Goal: Task Accomplishment & Management: Manage account settings

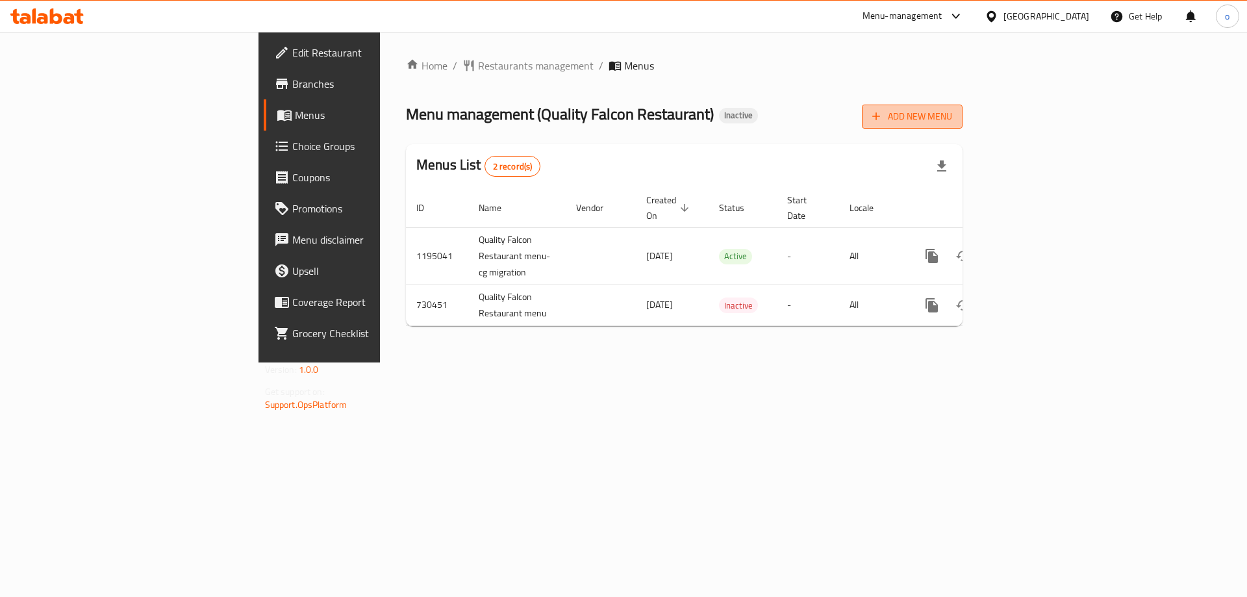
click at [952, 119] on span "Add New Menu" at bounding box center [912, 116] width 80 height 16
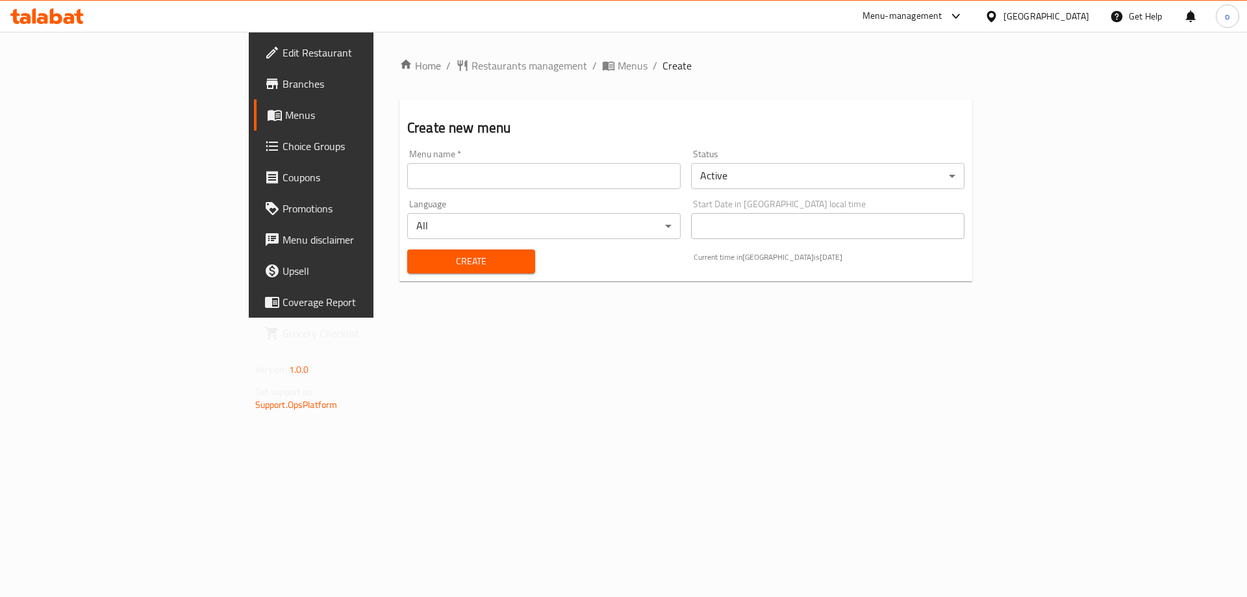
click at [448, 188] on input "text" at bounding box center [543, 176] width 273 height 26
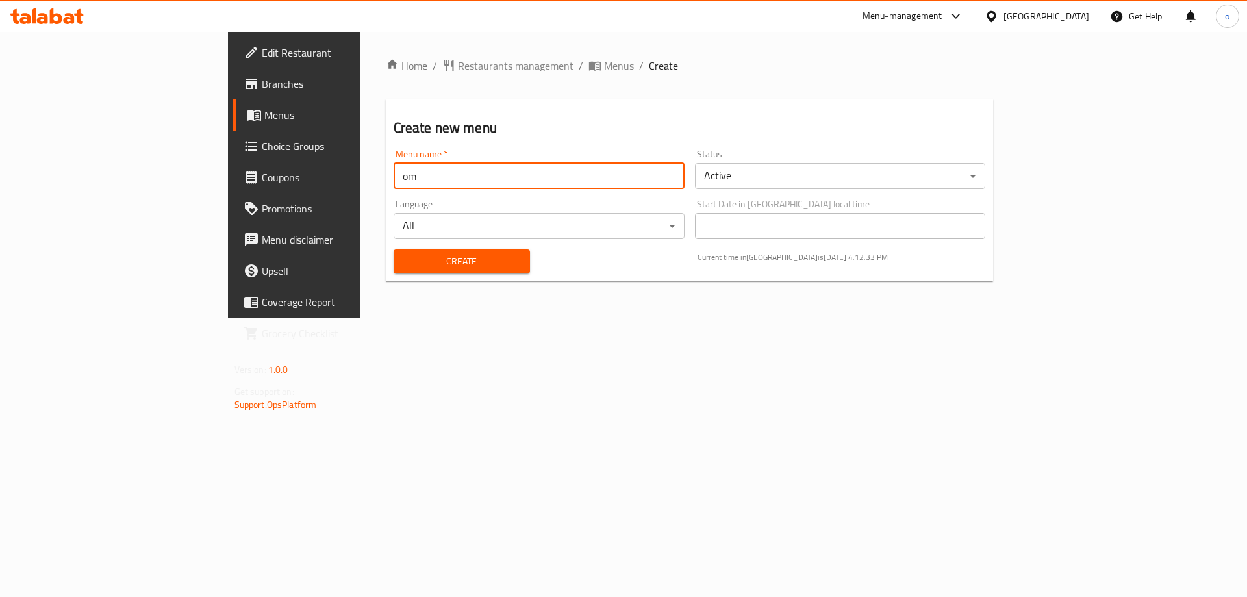
type input "o"
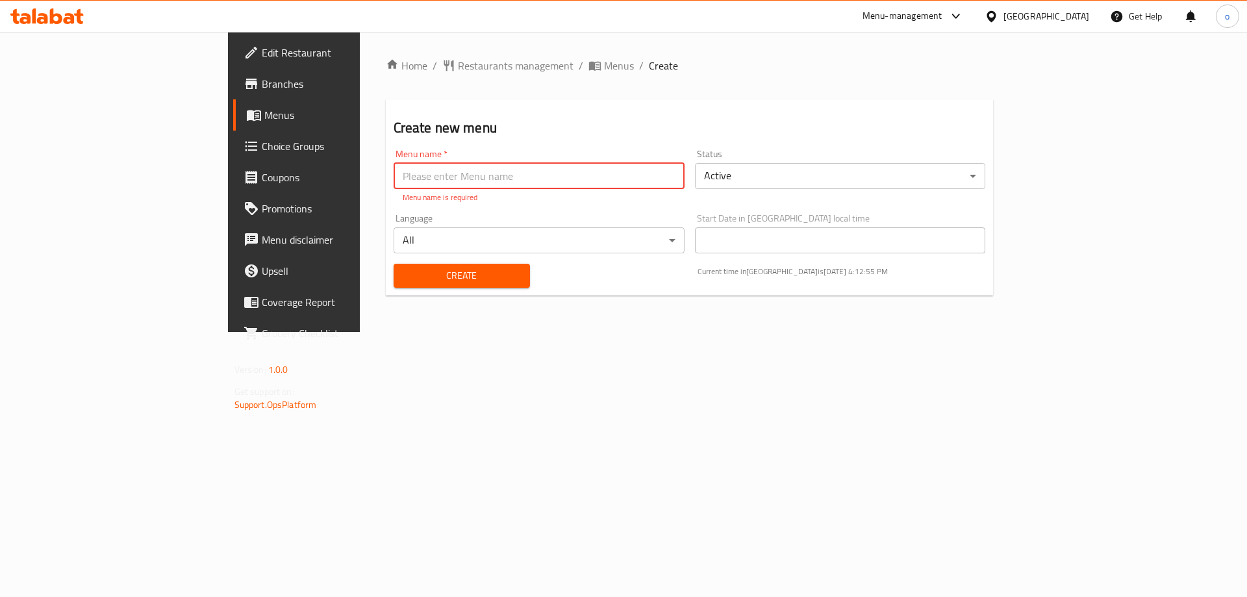
drag, startPoint x: 460, startPoint y: 164, endPoint x: 461, endPoint y: 170, distance: 6.6
click at [461, 170] on input "text" at bounding box center [539, 176] width 291 height 26
paste input "Account Quality Falcon Restaurant"
click at [507, 182] on input "Account Quality Falcon Restaurant" at bounding box center [539, 176] width 291 height 26
type input "Account Quality Falcon Restaurant"
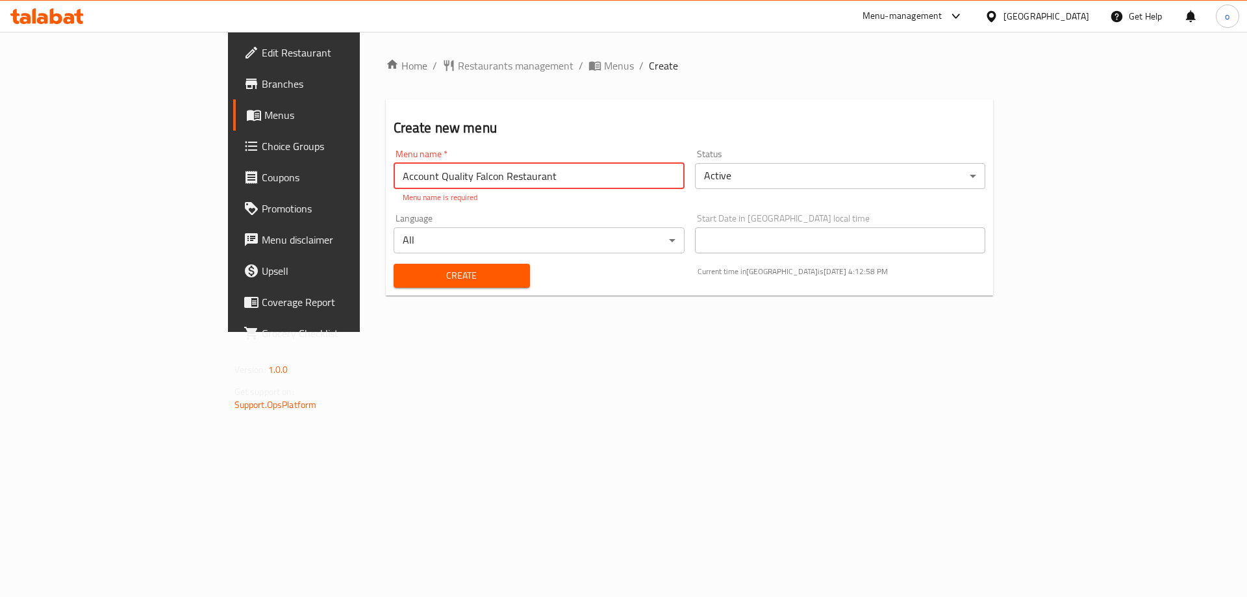
click at [421, 270] on button "Create" at bounding box center [462, 276] width 136 height 24
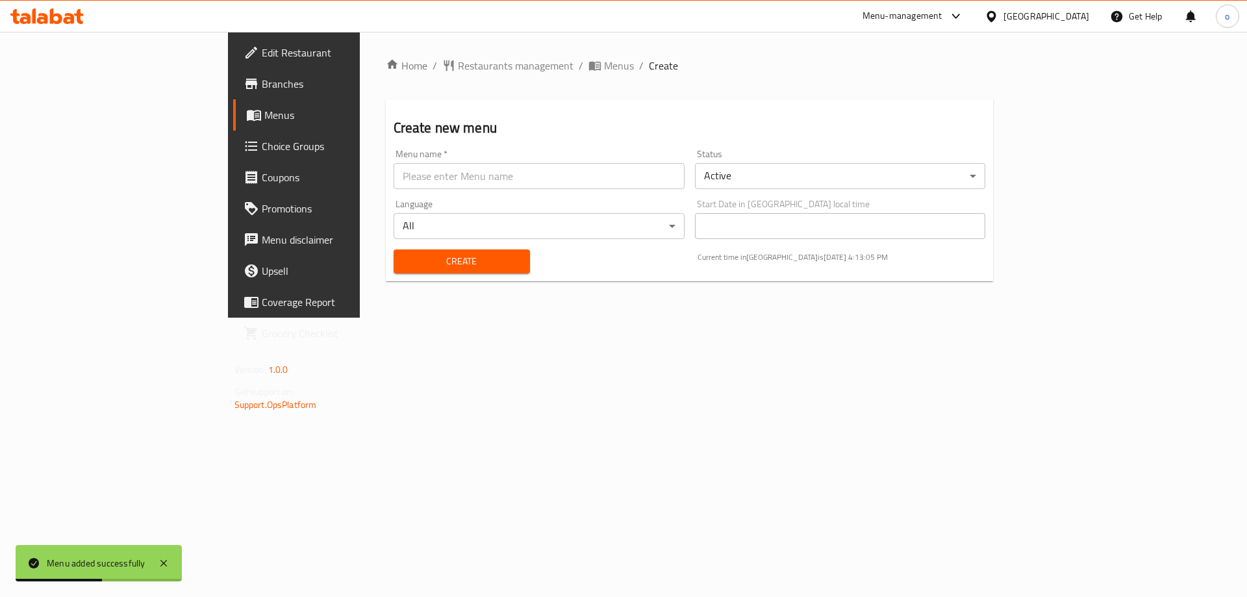
click at [264, 121] on span "Menus" at bounding box center [345, 115] width 162 height 16
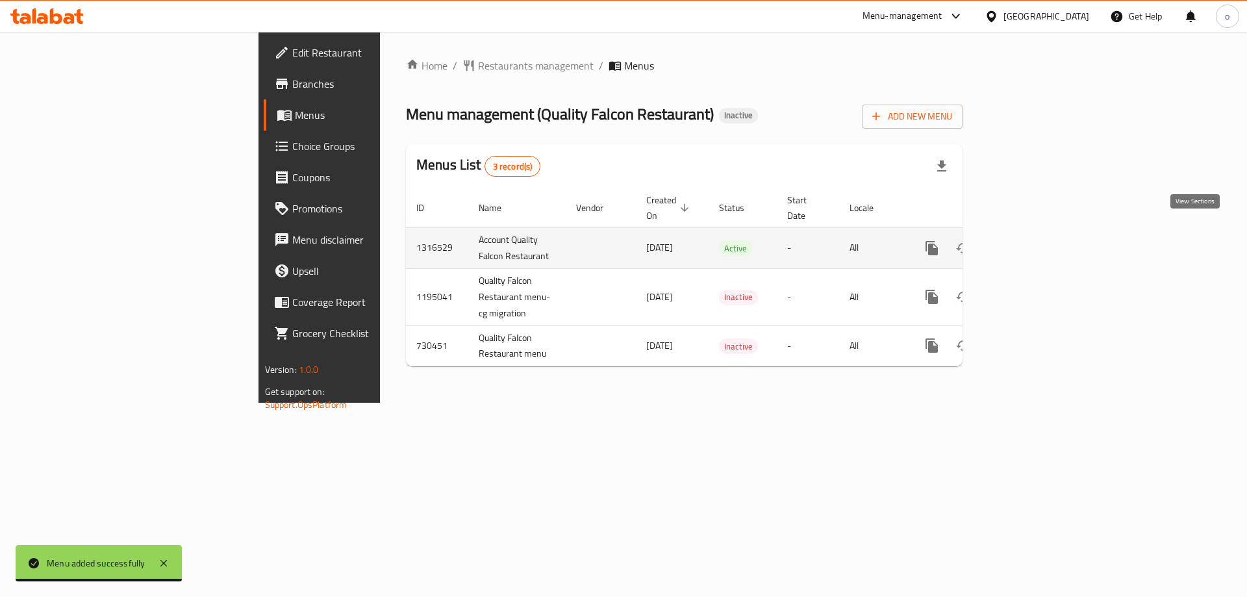
click at [1041, 233] on link "enhanced table" at bounding box center [1025, 248] width 31 height 31
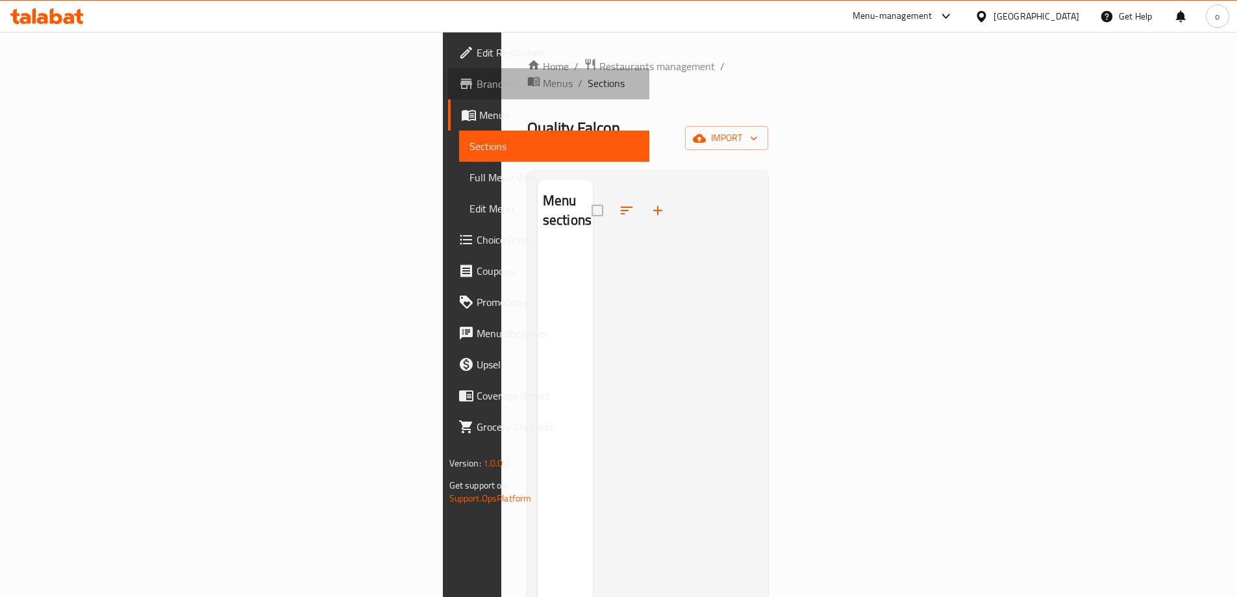
click at [448, 92] on link "Branches" at bounding box center [548, 83] width 201 height 31
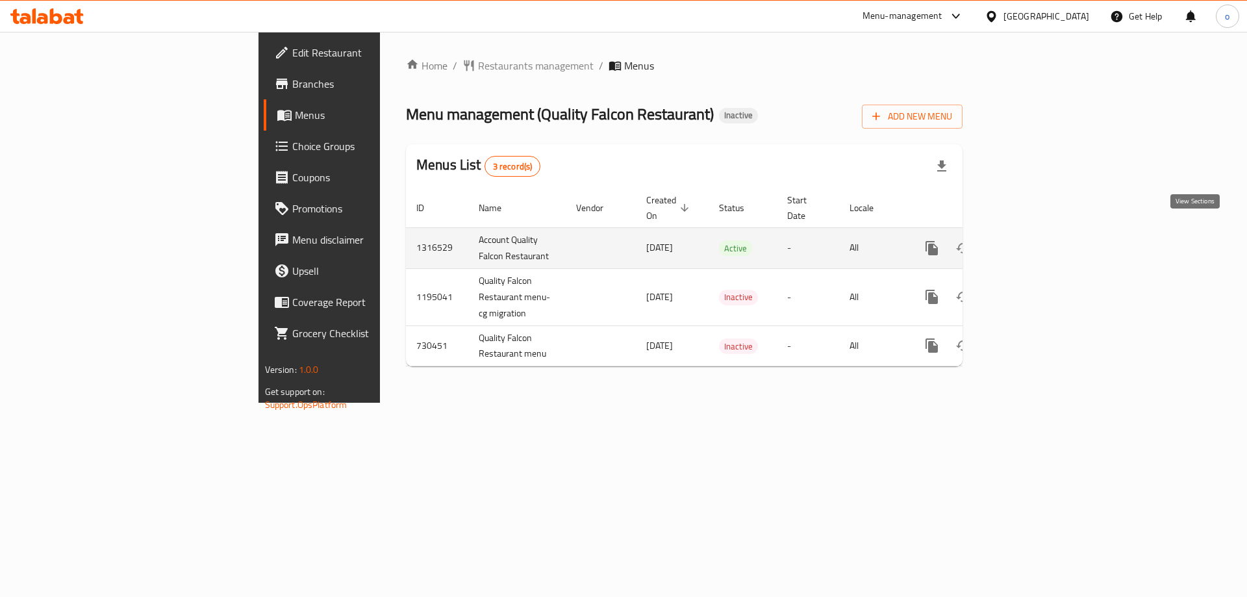
click at [1033, 240] on icon "enhanced table" at bounding box center [1026, 248] width 16 height 16
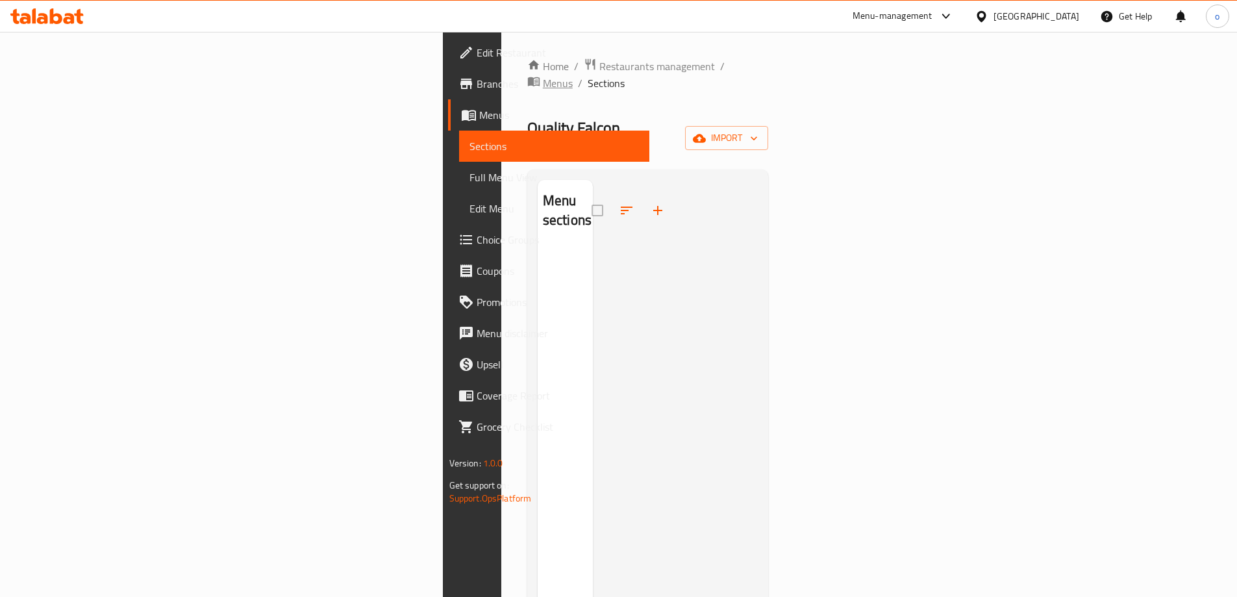
click at [543, 75] on span "Menus" at bounding box center [558, 83] width 30 height 16
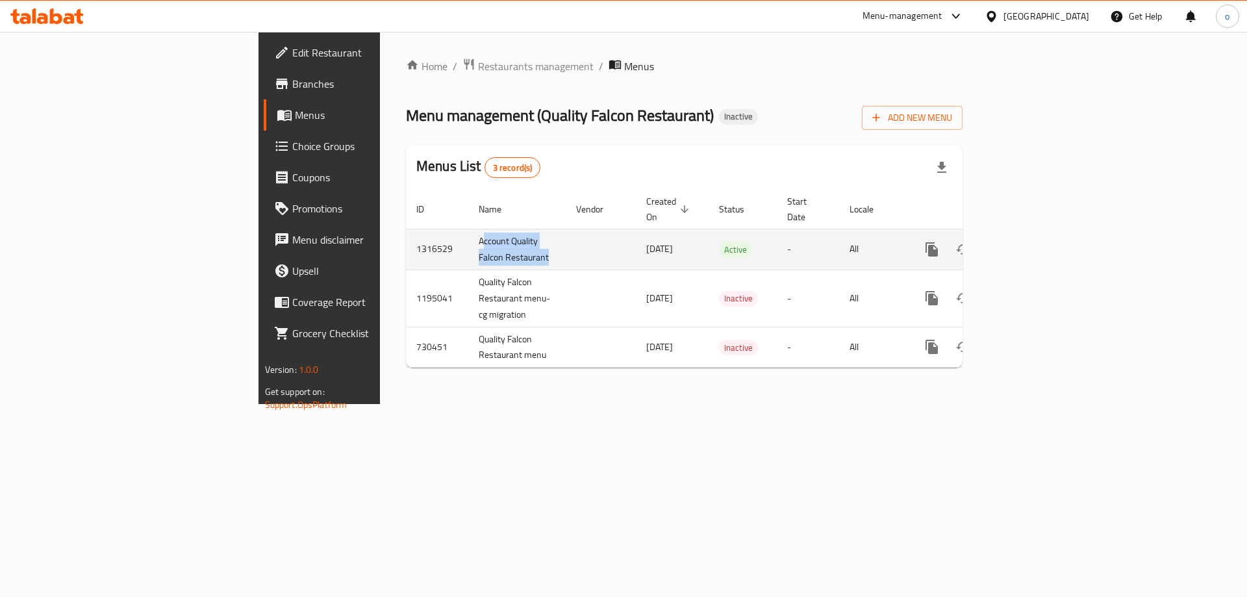
drag, startPoint x: 305, startPoint y: 225, endPoint x: 415, endPoint y: 244, distance: 112.0
click at [415, 244] on tr "1316529 Account Quality Falcon Restaurant [DATE] Active - All" at bounding box center [729, 249] width 646 height 41
copy td "Account Quality Falcon Restaurant"
click at [1010, 234] on button "enhanced table" at bounding box center [994, 249] width 31 height 31
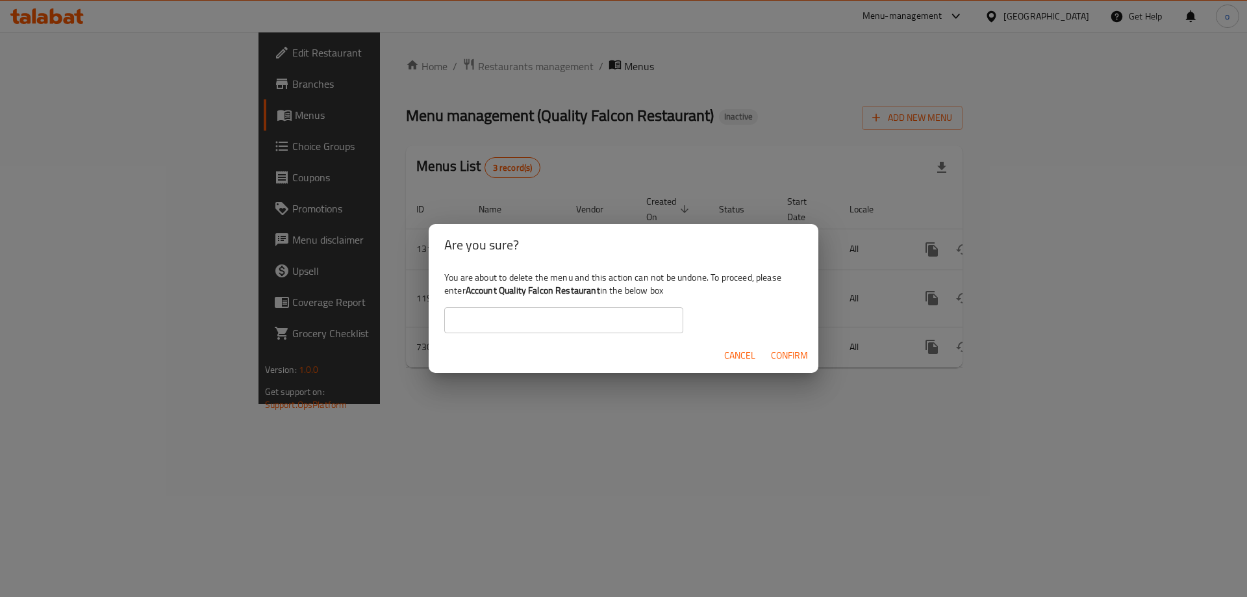
click at [549, 321] on input "text" at bounding box center [563, 320] width 239 height 26
paste input "Account Quality Falcon Restaurant"
click at [802, 364] on button "Confirm" at bounding box center [789, 356] width 47 height 24
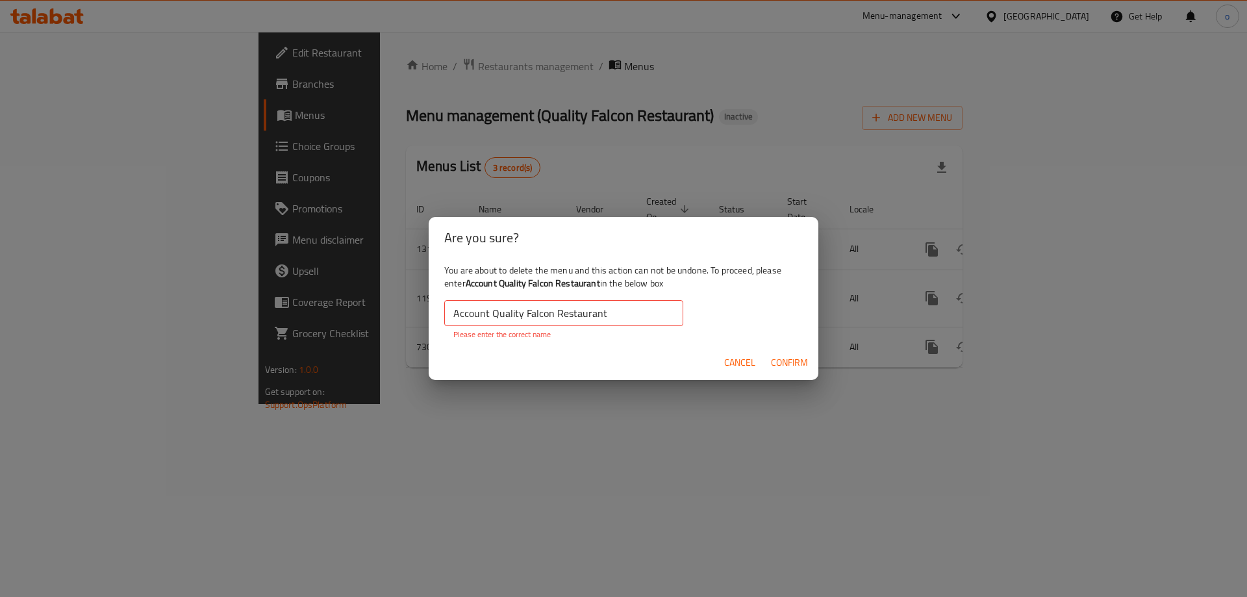
click at [656, 322] on input "Account Quality Falcon Restaurant" at bounding box center [563, 313] width 239 height 26
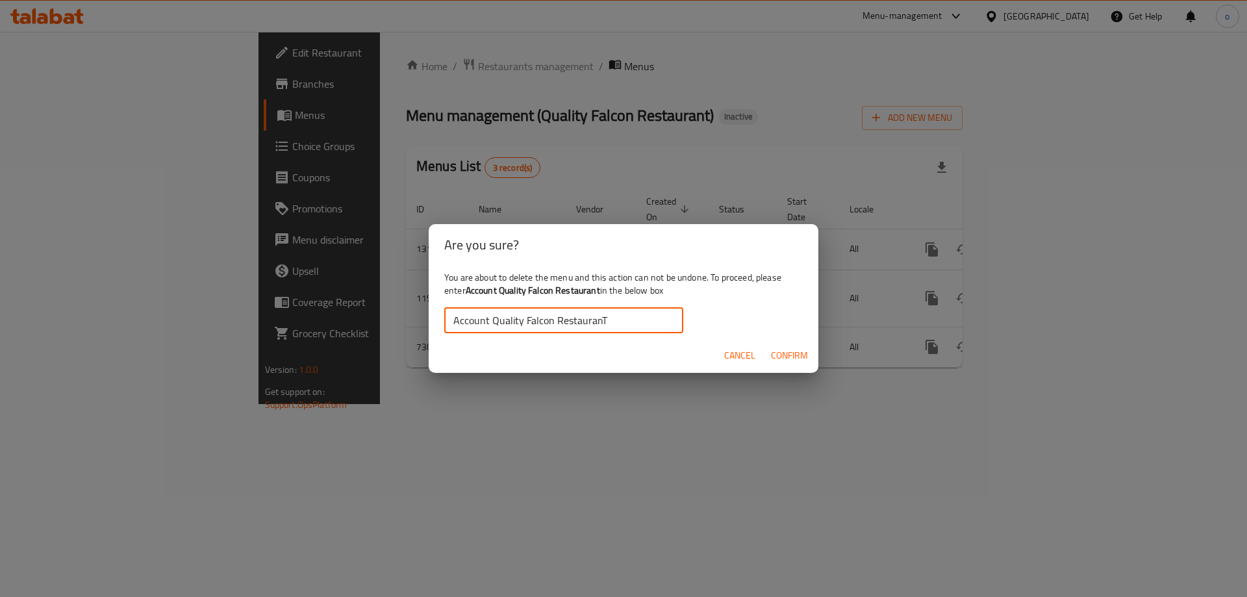
click at [810, 361] on button "Confirm" at bounding box center [789, 356] width 47 height 24
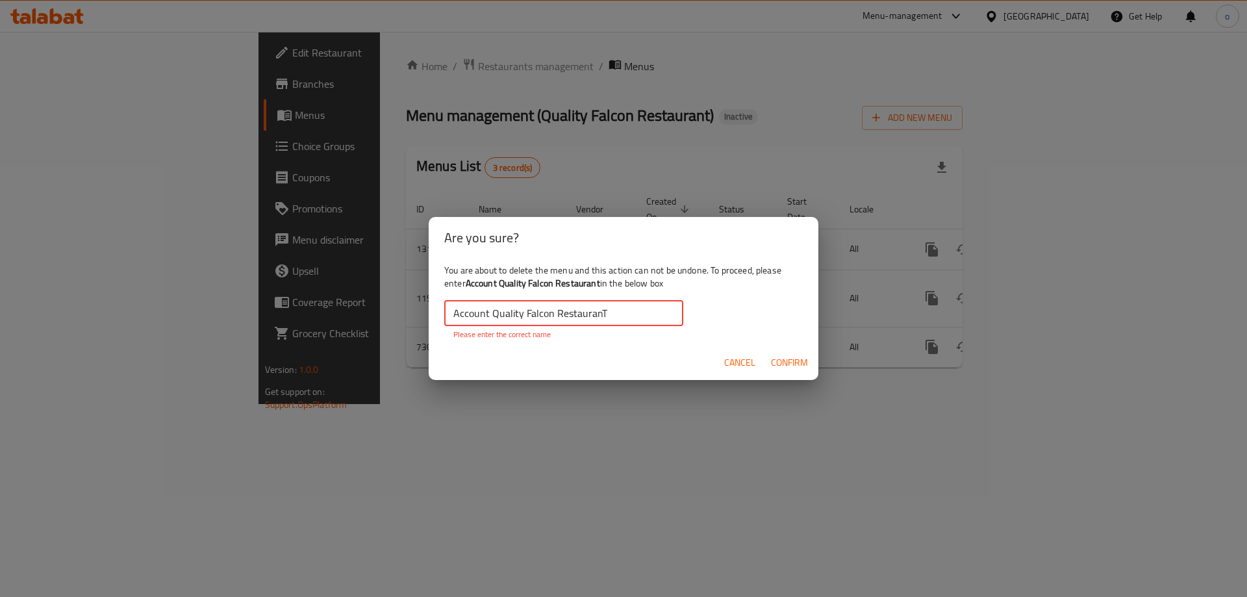
click at [641, 315] on input "Account Quality Falcon RestauranT" at bounding box center [563, 313] width 239 height 26
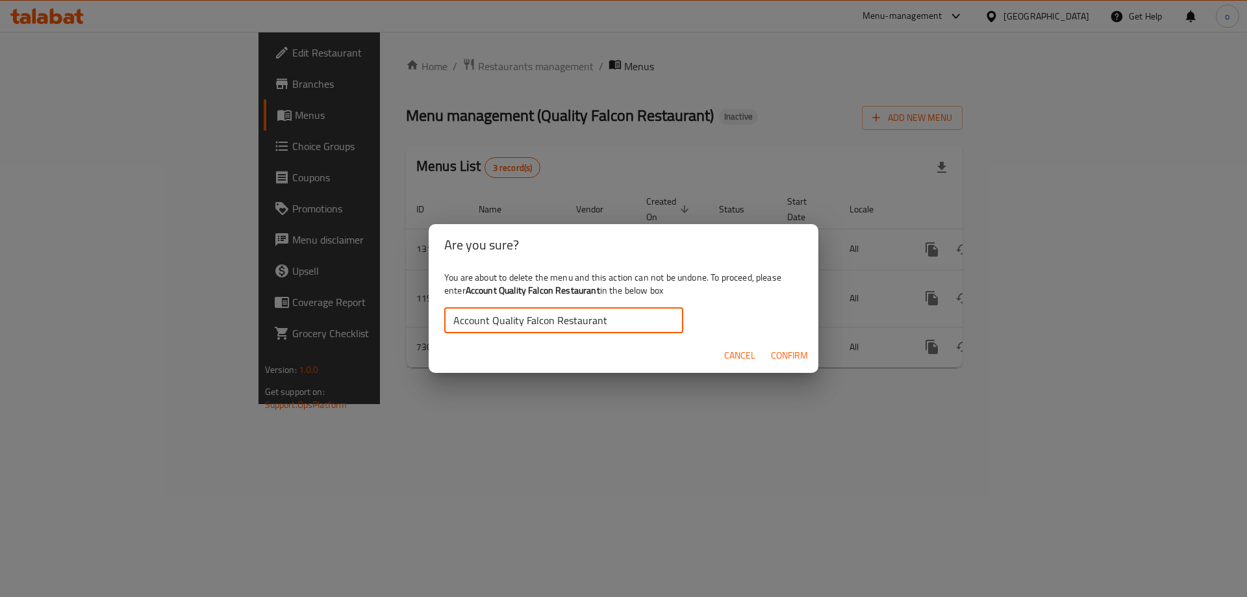
type input "Account Quality Falcon Restaurant"
click at [781, 359] on span "Confirm" at bounding box center [789, 355] width 37 height 16
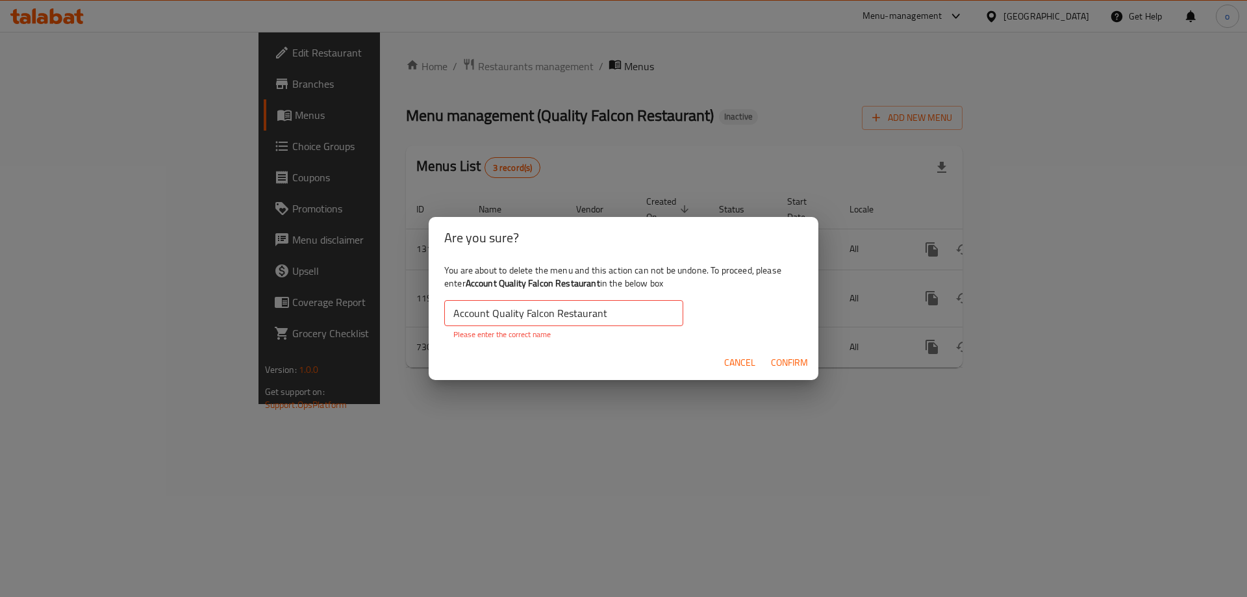
click at [781, 359] on span "Confirm" at bounding box center [789, 363] width 37 height 16
click at [619, 313] on input "Account Quality Falcon Restaurant" at bounding box center [563, 313] width 239 height 26
click at [454, 316] on input "Account Quality Falcon Restaurant" at bounding box center [563, 313] width 239 height 26
click at [579, 311] on input "Account Quality Falcon Restaurant" at bounding box center [563, 313] width 239 height 26
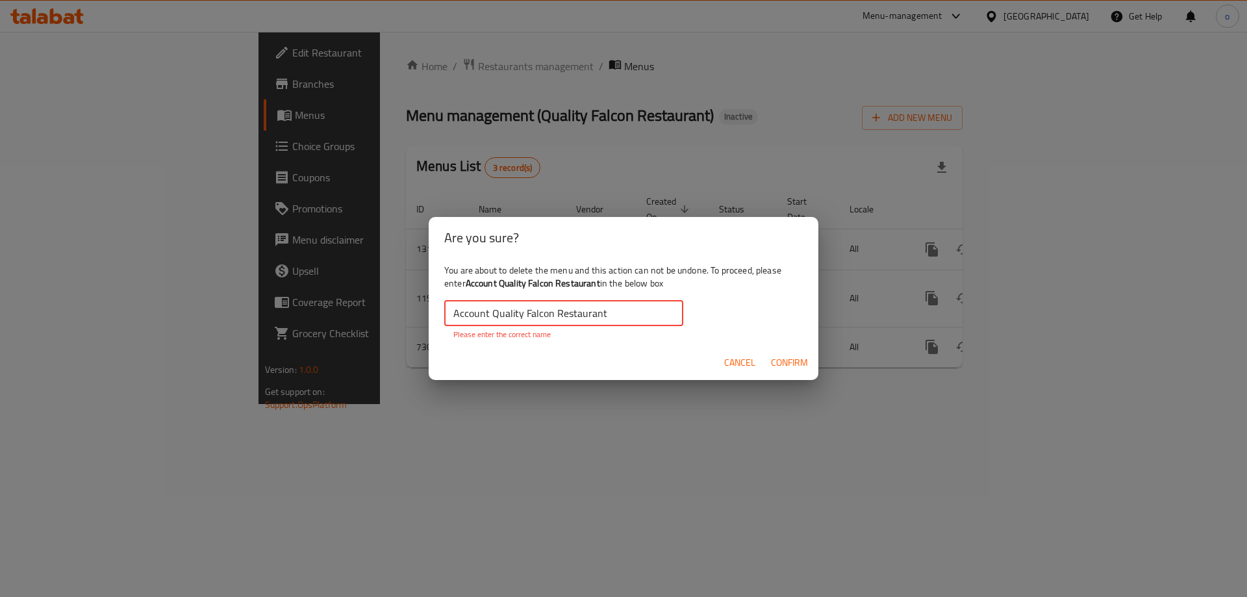
click at [579, 311] on input "Account Quality Falcon Restaurant" at bounding box center [563, 313] width 239 height 26
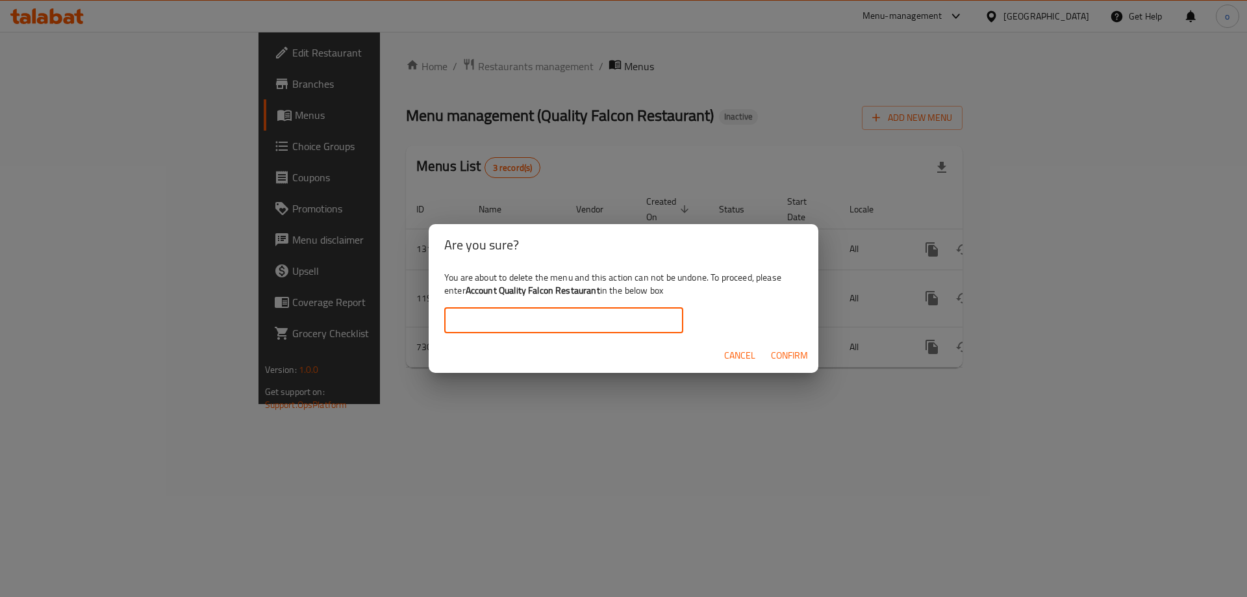
paste input "Account Quality Falcon Restaurant"
type input "Account Quality Falcon Restaurant"
click at [797, 355] on span "Confirm" at bounding box center [789, 355] width 37 height 16
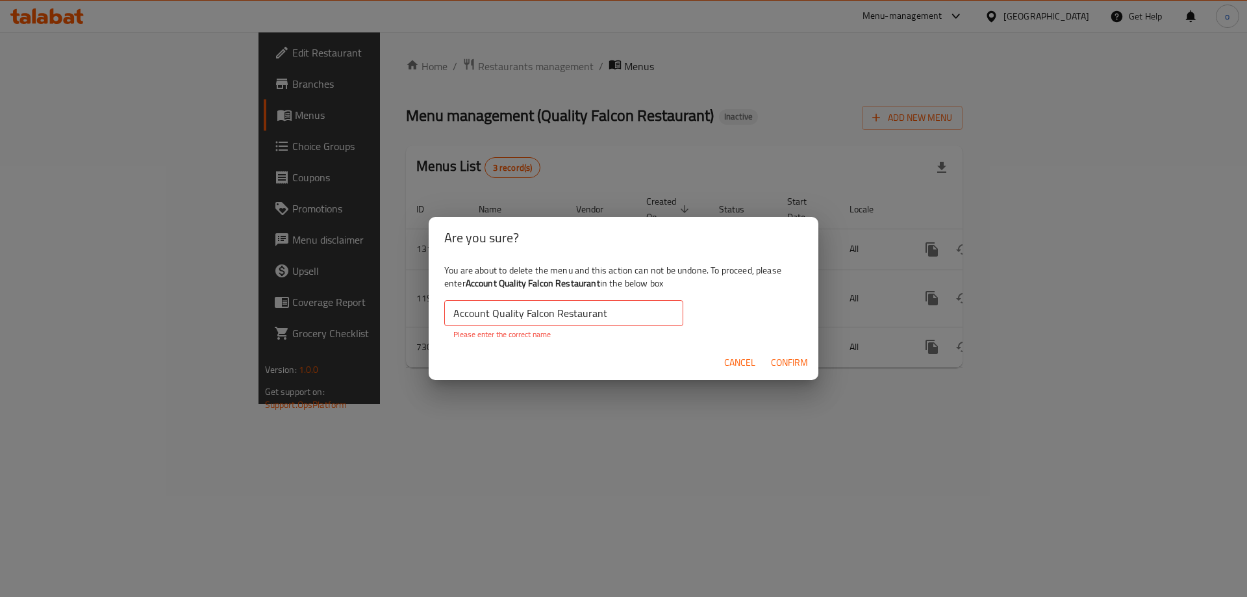
click at [782, 360] on span "Confirm" at bounding box center [789, 363] width 37 height 16
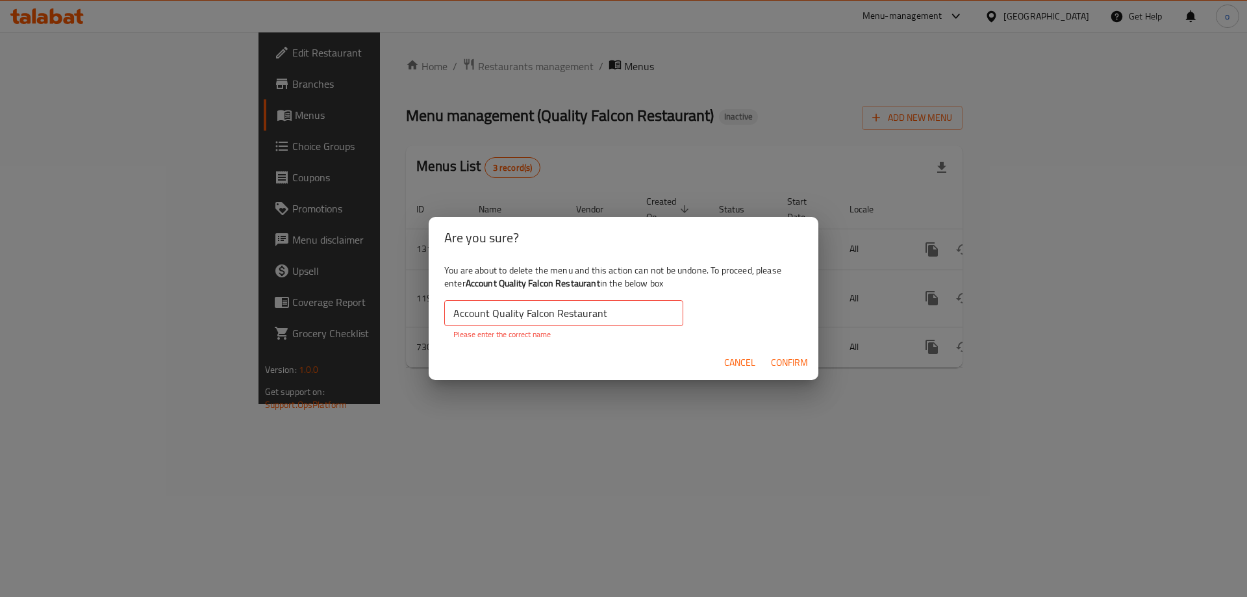
click at [596, 322] on input "Account Quality Falcon Restaurant" at bounding box center [563, 313] width 239 height 26
click at [603, 325] on input "Account Quality Falcon Restaurant" at bounding box center [563, 313] width 239 height 26
click at [738, 360] on span "Cancel" at bounding box center [739, 363] width 31 height 16
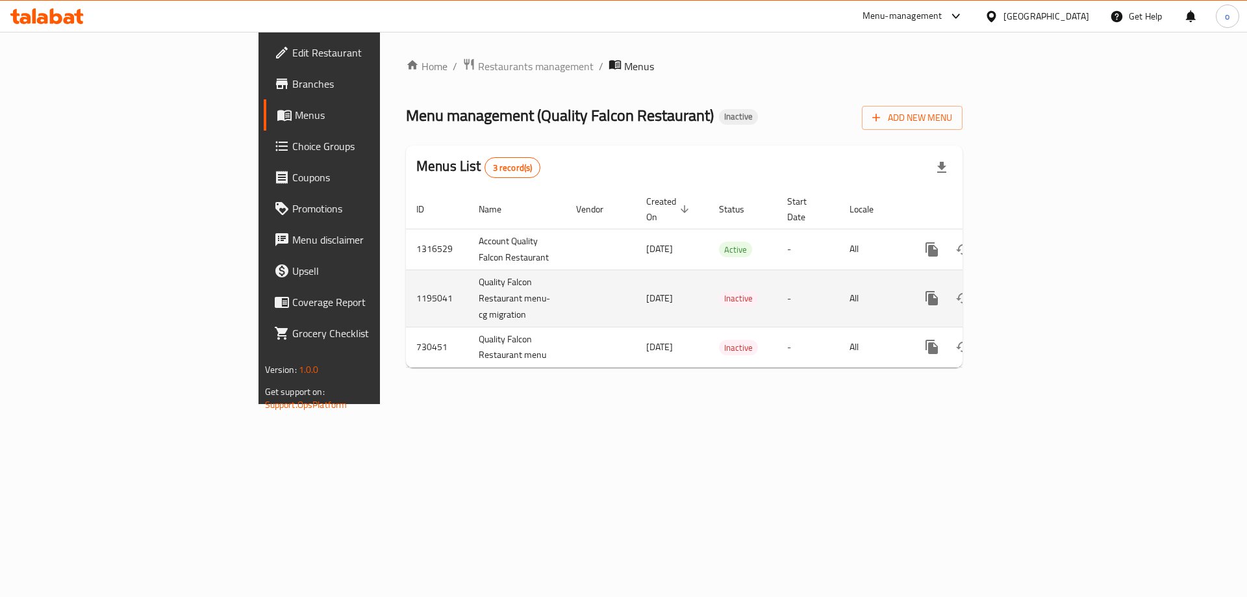
click at [646, 290] on span "[DATE]" at bounding box center [659, 298] width 27 height 17
click at [971, 290] on icon "enhanced table" at bounding box center [963, 298] width 16 height 16
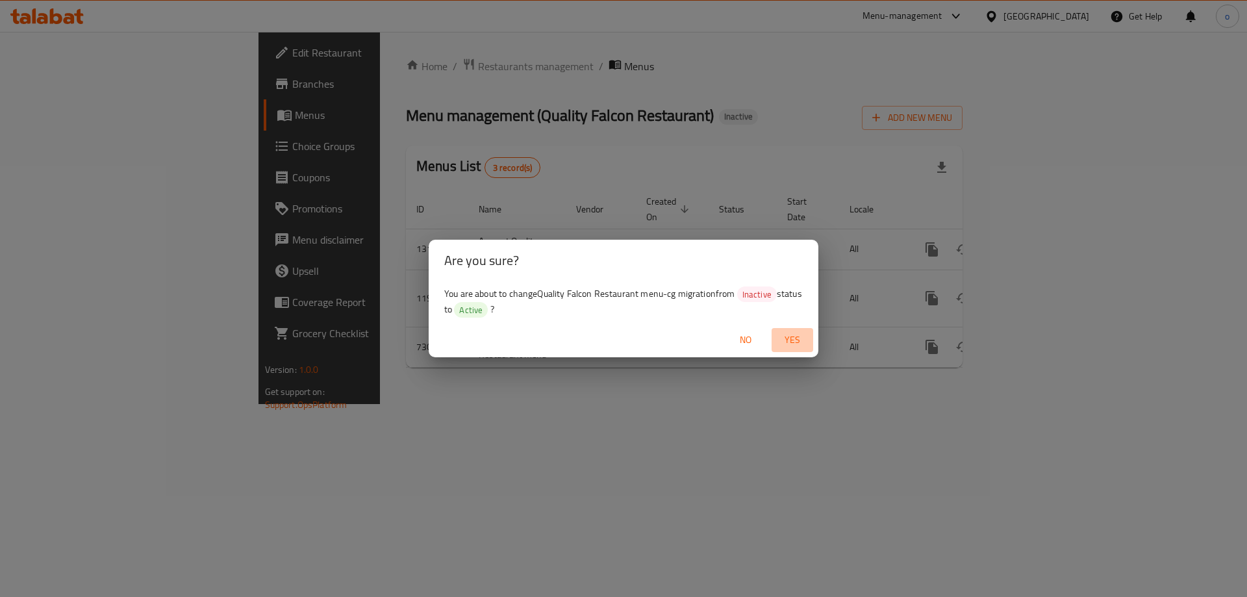
click at [796, 336] on span "Yes" at bounding box center [792, 340] width 31 height 16
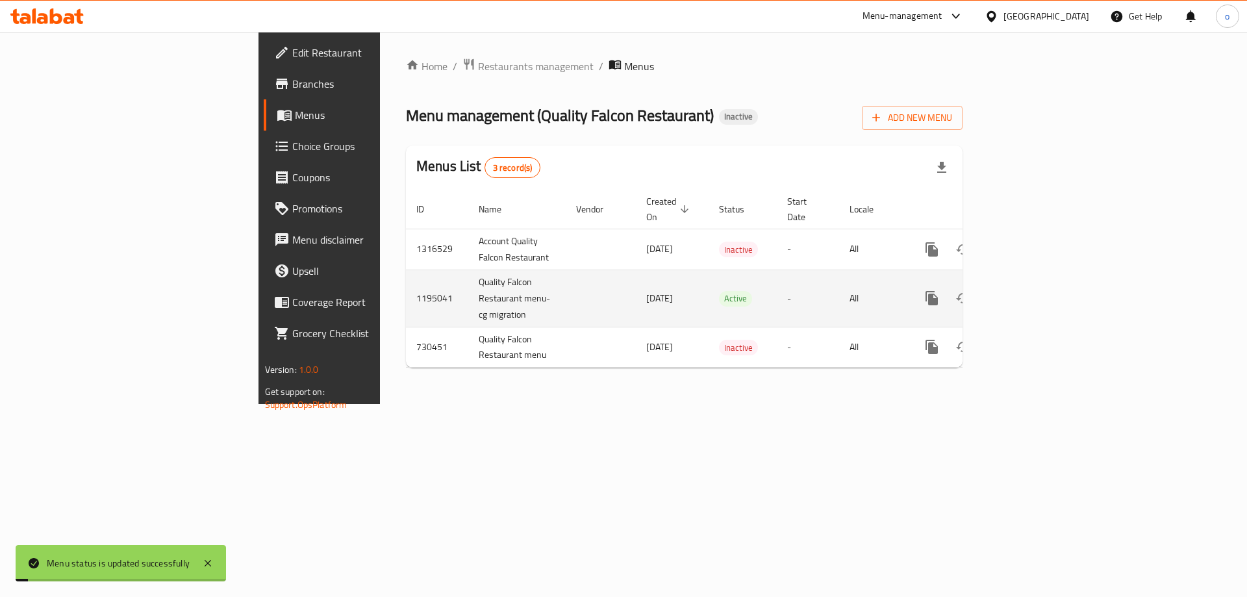
click at [468, 271] on td "Quality Falcon Restaurant menu-cg migration" at bounding box center [516, 298] width 97 height 57
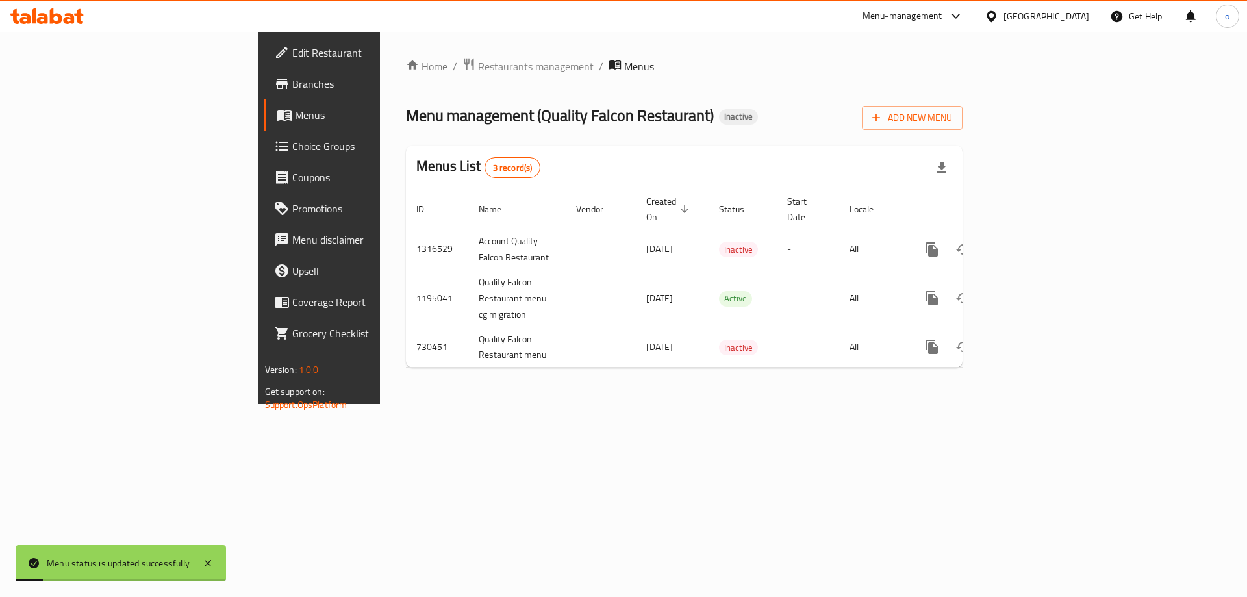
click at [410, 364] on div "Home / Restaurants management / Menus Menu management ( Quality Falcon Restaura…" at bounding box center [684, 218] width 609 height 372
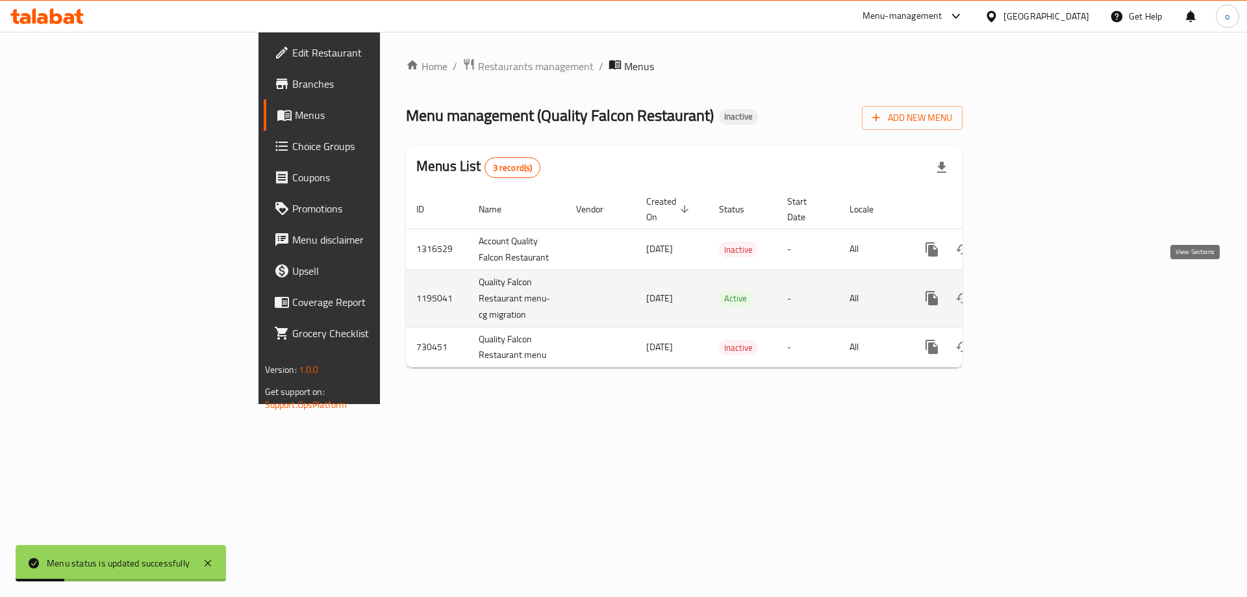
click at [1031, 292] on icon "enhanced table" at bounding box center [1026, 298] width 12 height 12
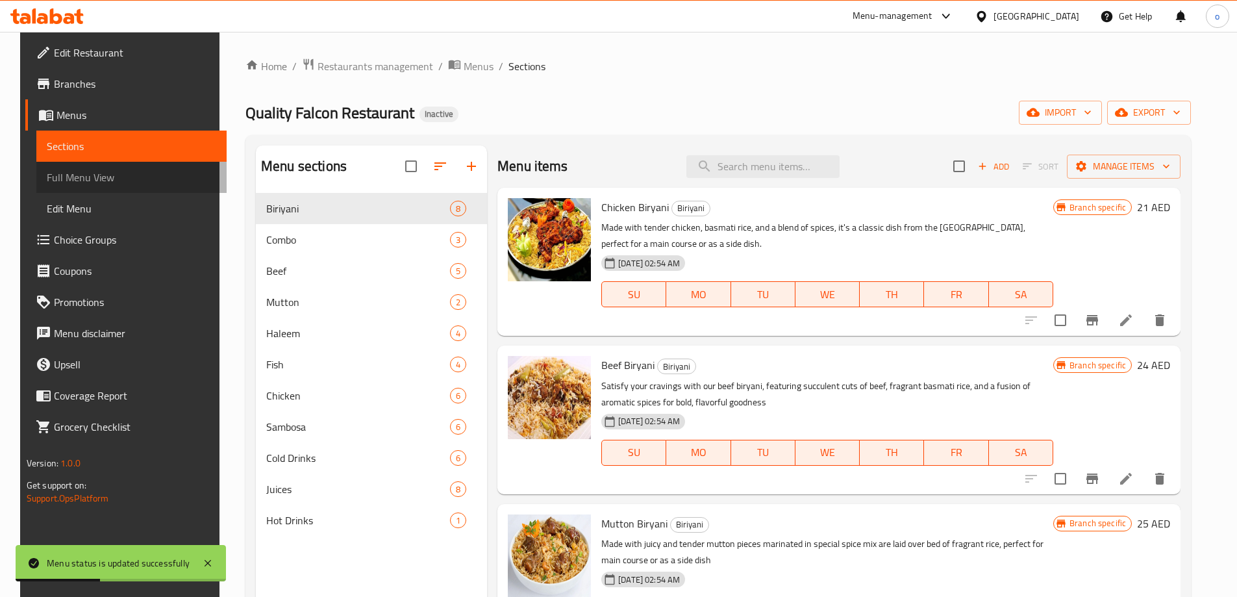
click at [63, 172] on span "Full Menu View" at bounding box center [132, 178] width 170 height 16
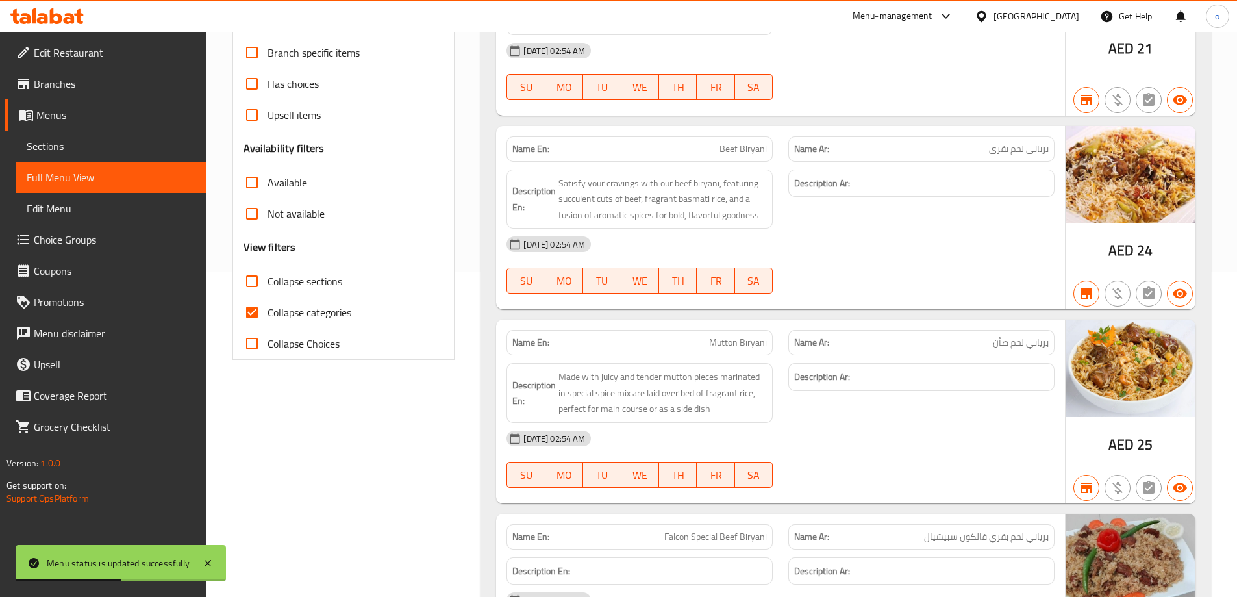
click at [314, 305] on span "Collapse categories" at bounding box center [310, 313] width 84 height 16
click at [268, 303] on input "Collapse categories" at bounding box center [251, 312] width 31 height 31
checkbox input "false"
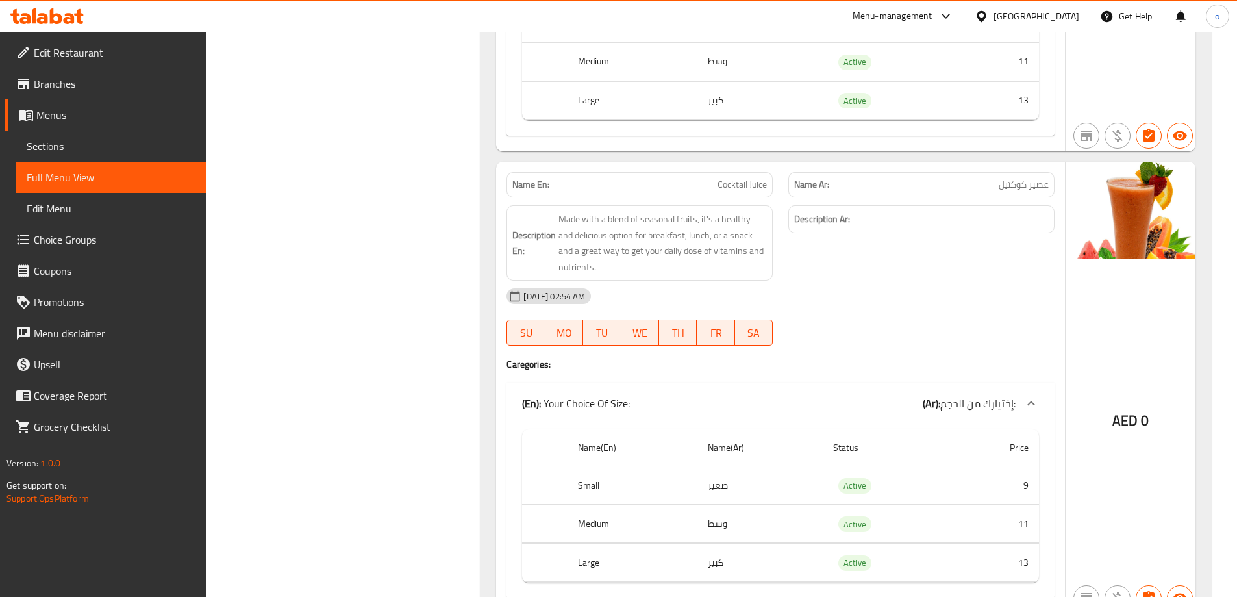
scroll to position [9833, 0]
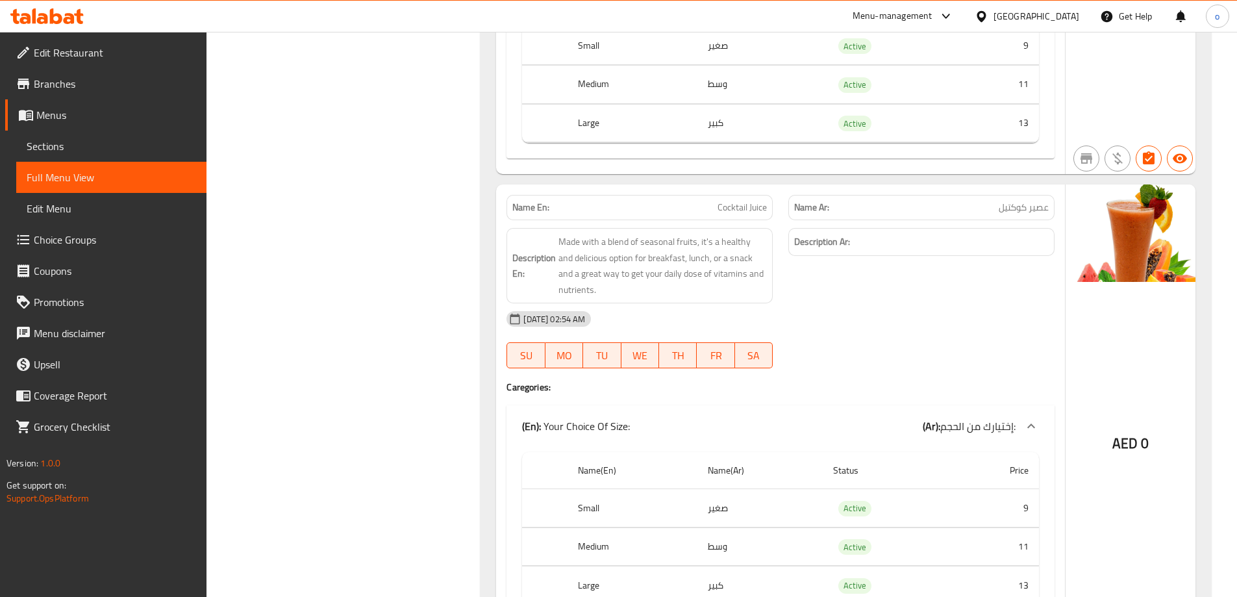
click at [676, 342] on button "TH" at bounding box center [678, 355] width 38 height 26
type button "4"
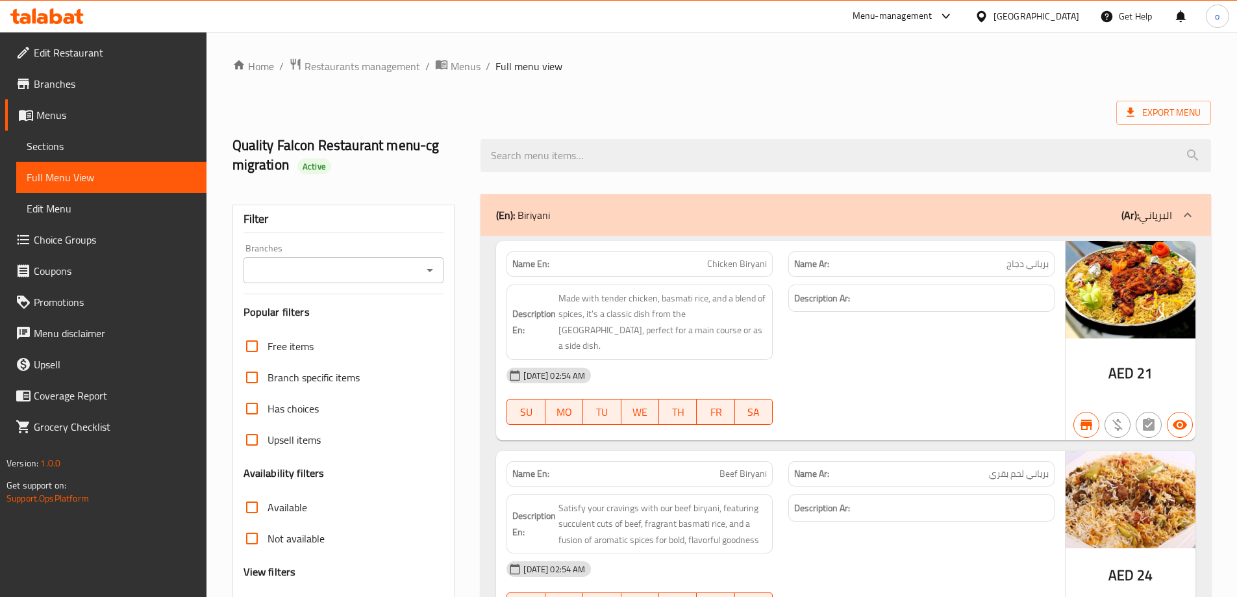
scroll to position [195, 0]
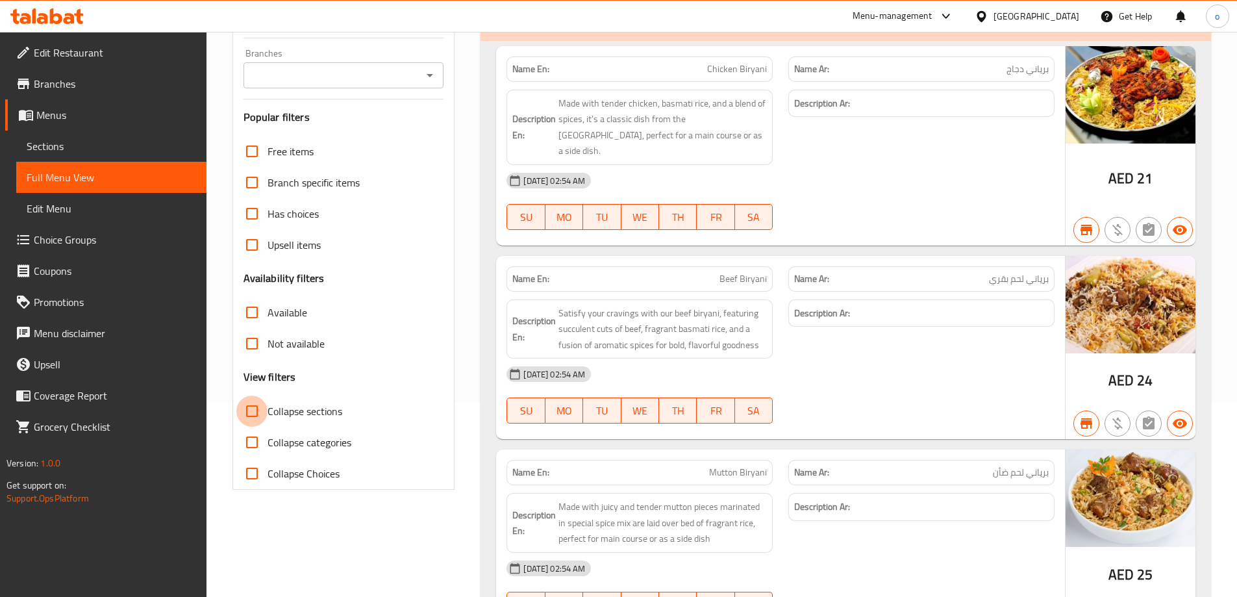
click at [252, 407] on input "Collapse sections" at bounding box center [251, 411] width 31 height 31
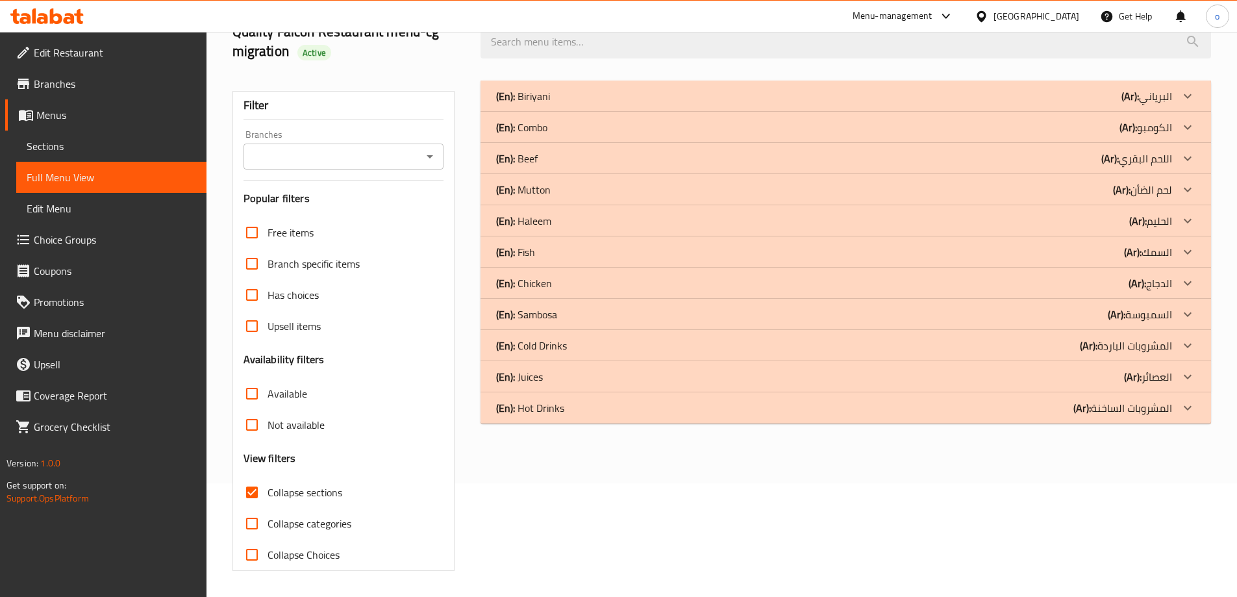
scroll to position [114, 0]
click at [253, 492] on input "Collapse sections" at bounding box center [251, 492] width 31 height 31
checkbox input "false"
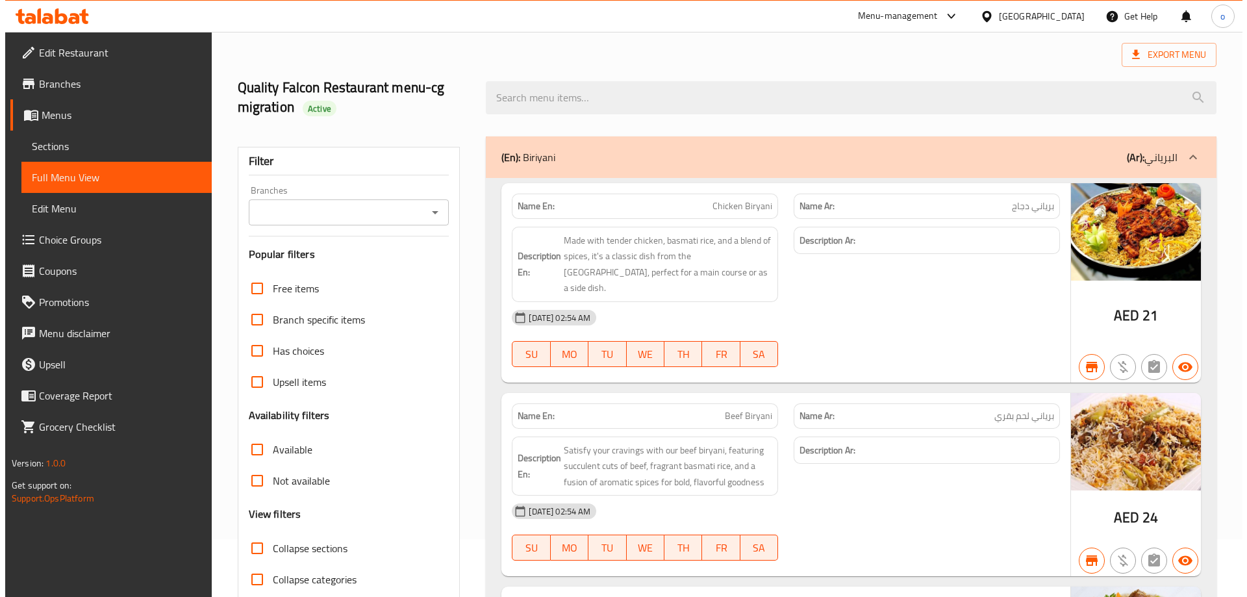
scroll to position [0, 0]
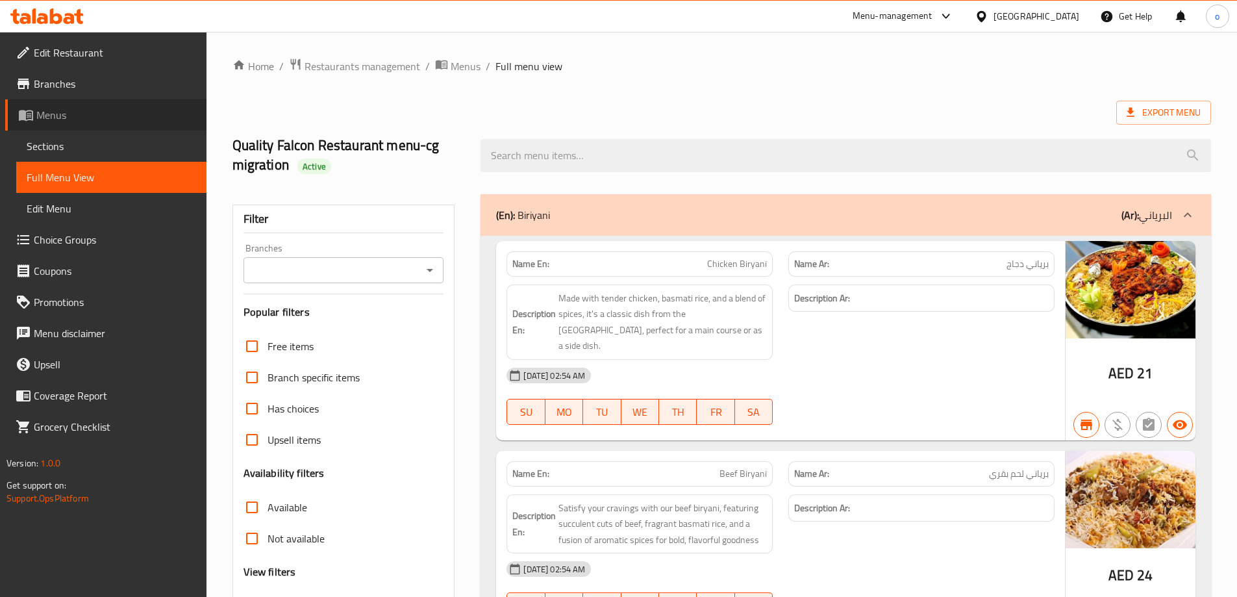
click at [71, 116] on span "Menus" at bounding box center [116, 115] width 160 height 16
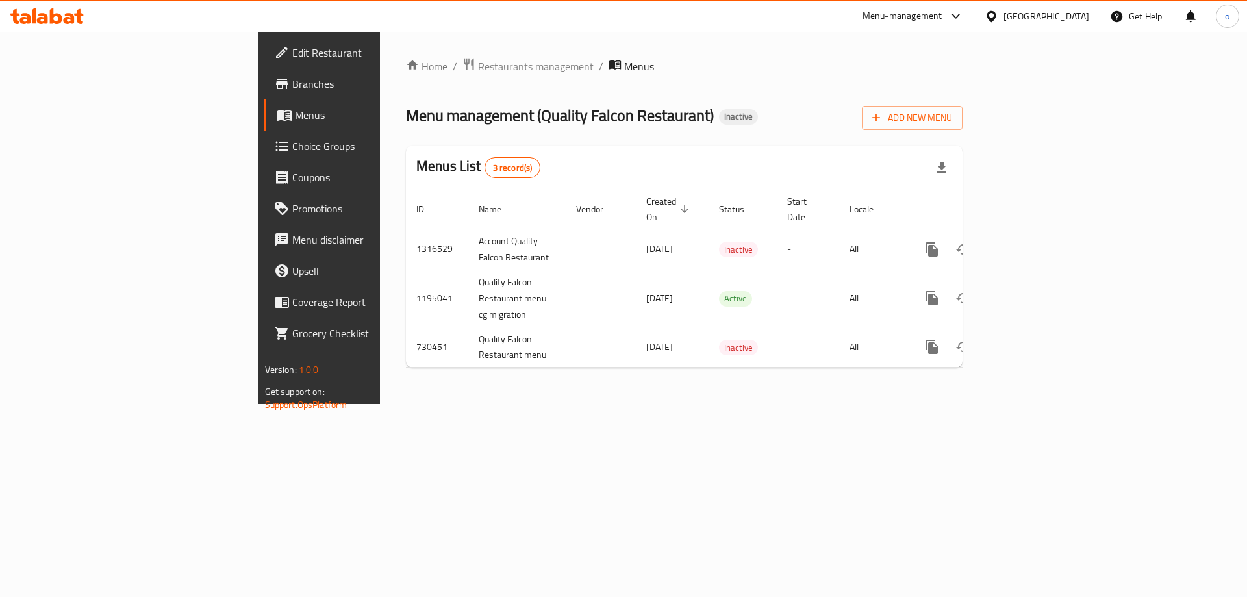
click at [292, 49] on span "Edit Restaurant" at bounding box center [374, 53] width 164 height 16
